Goal: Navigation & Orientation: Find specific page/section

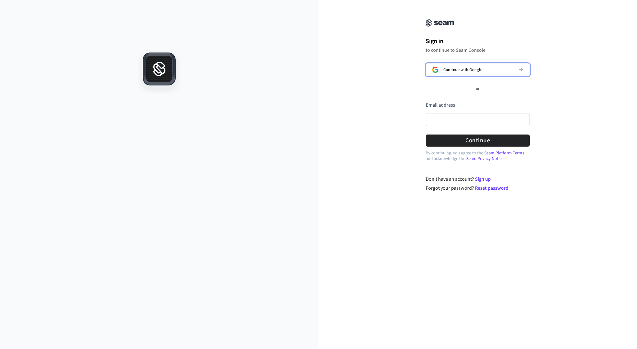
drag, startPoint x: 455, startPoint y: 72, endPoint x: 330, endPoint y: 103, distance: 128.2
click at [330, 103] on div "Sign in to continue to Seam Console Continue with Google or Email address Passw…" at bounding box center [477, 99] width 318 height 184
click at [465, 64] on button "Continue with Google" at bounding box center [478, 69] width 104 height 13
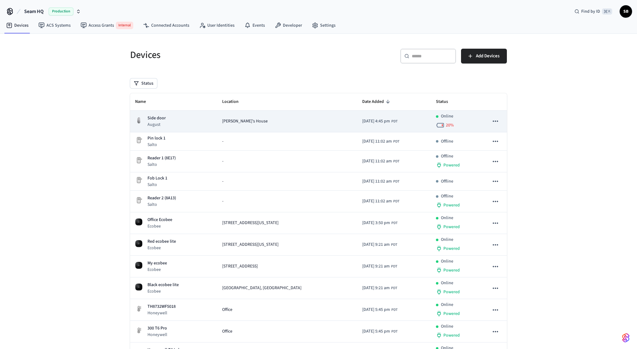
click at [249, 120] on div "[PERSON_NAME]'s House" at bounding box center [287, 121] width 130 height 7
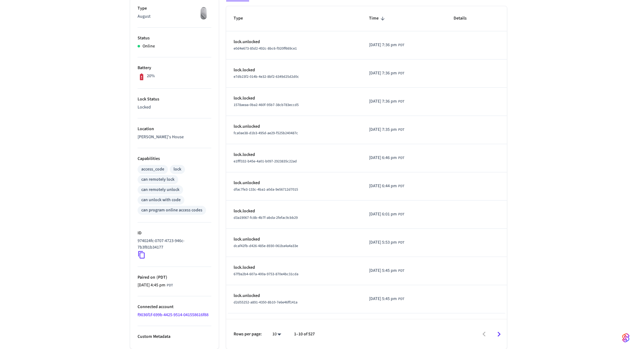
scroll to position [1, 0]
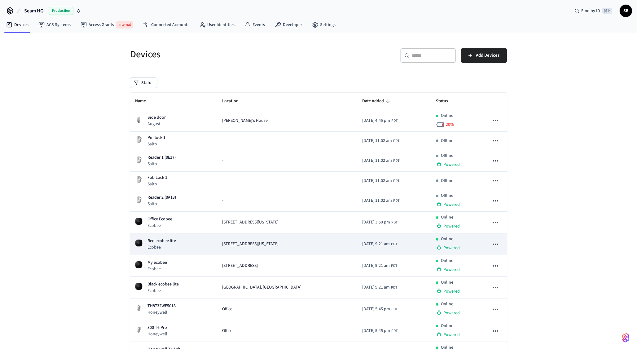
click at [257, 254] on td "[STREET_ADDRESS][US_STATE]" at bounding box center [287, 244] width 140 height 22
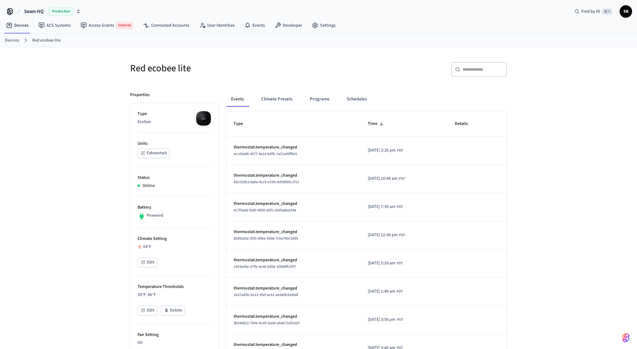
click at [401, 74] on div "​ ​" at bounding box center [414, 72] width 185 height 20
